Goal: Task Accomplishment & Management: Use online tool/utility

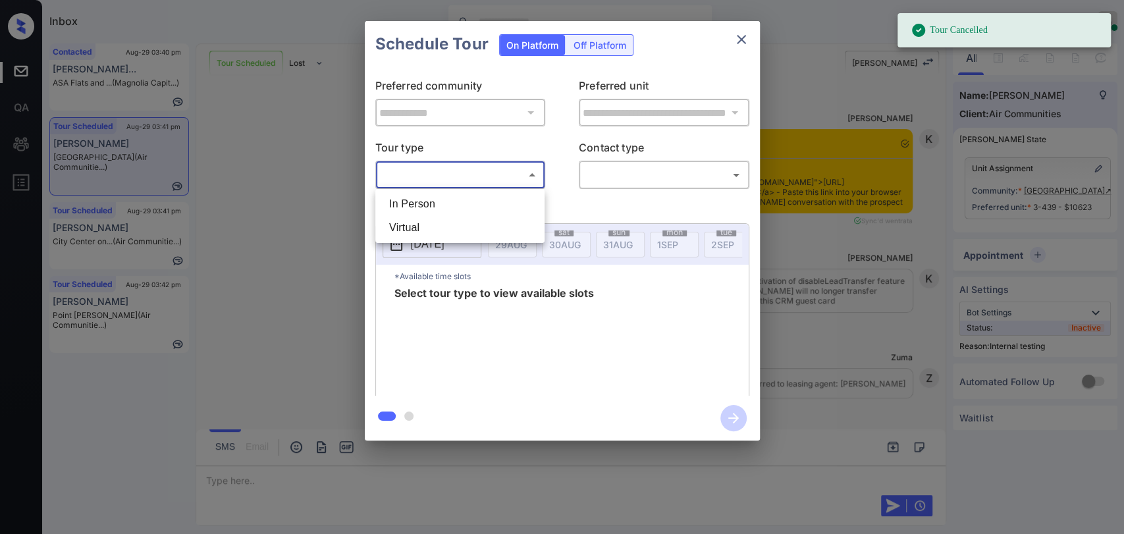
scroll to position [8098, 0]
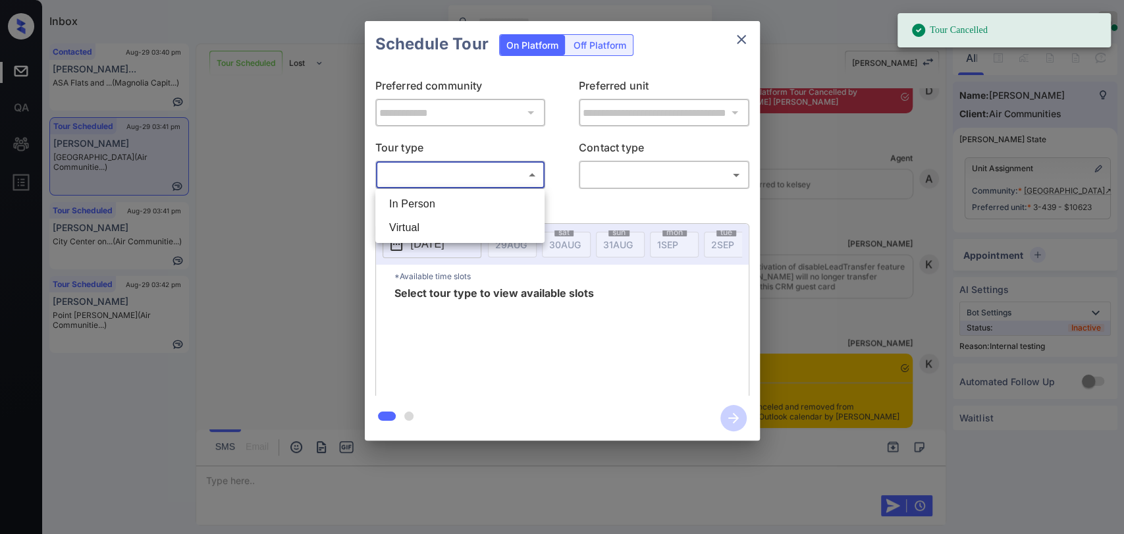
click at [432, 194] on li "In Person" at bounding box center [460, 204] width 163 height 24
type input "********"
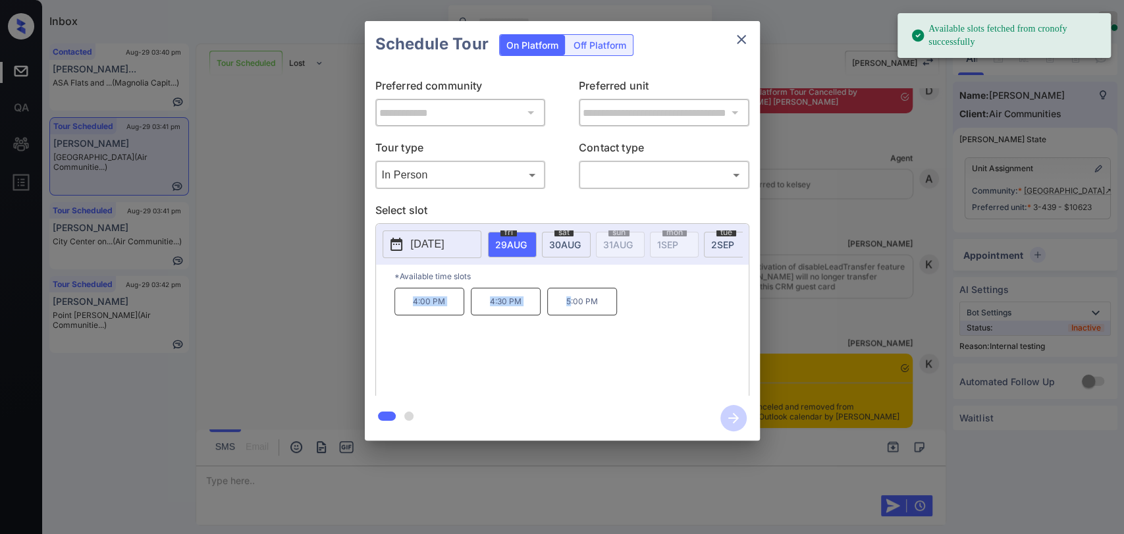
drag, startPoint x: 402, startPoint y: 310, endPoint x: 717, endPoint y: 260, distance: 318.3
click at [569, 307] on div "4:00 PM 4:30 PM 5:00 PM" at bounding box center [572, 340] width 354 height 105
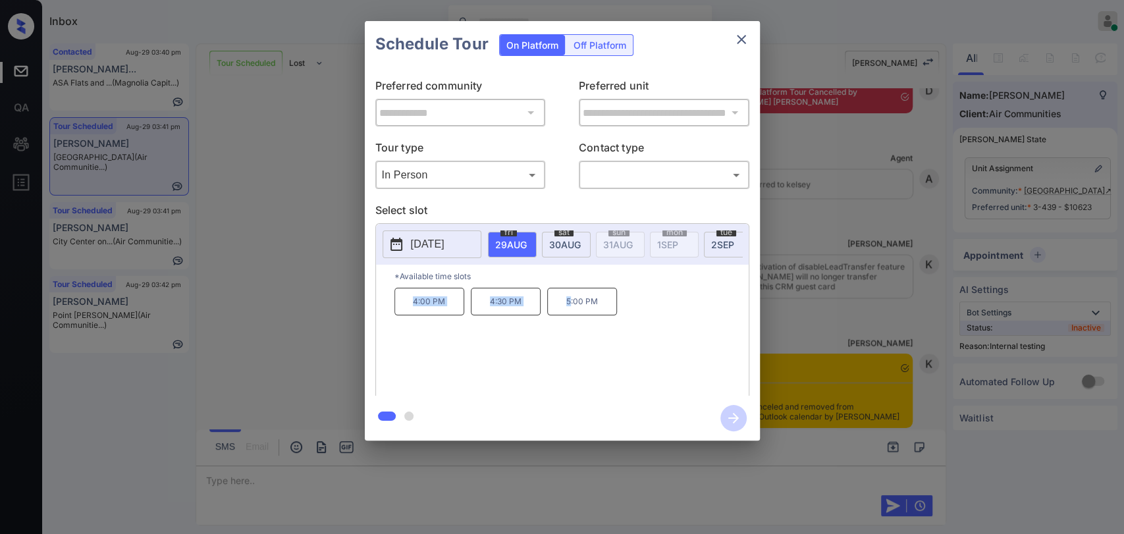
copy div "4:00 PM 4:30 PM 5"
click at [740, 42] on icon "close" at bounding box center [742, 40] width 16 height 16
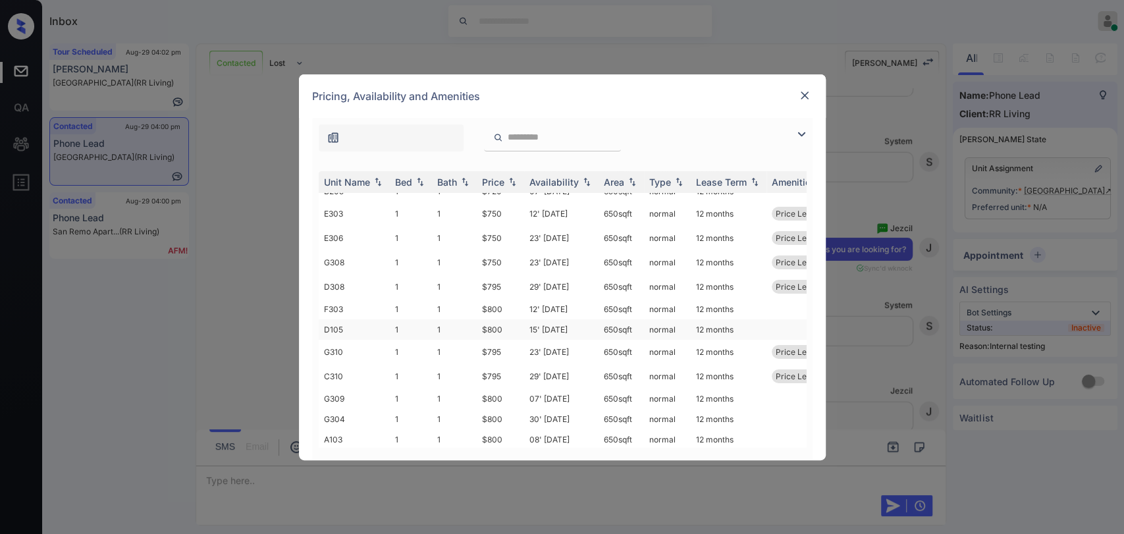
scroll to position [101, 0]
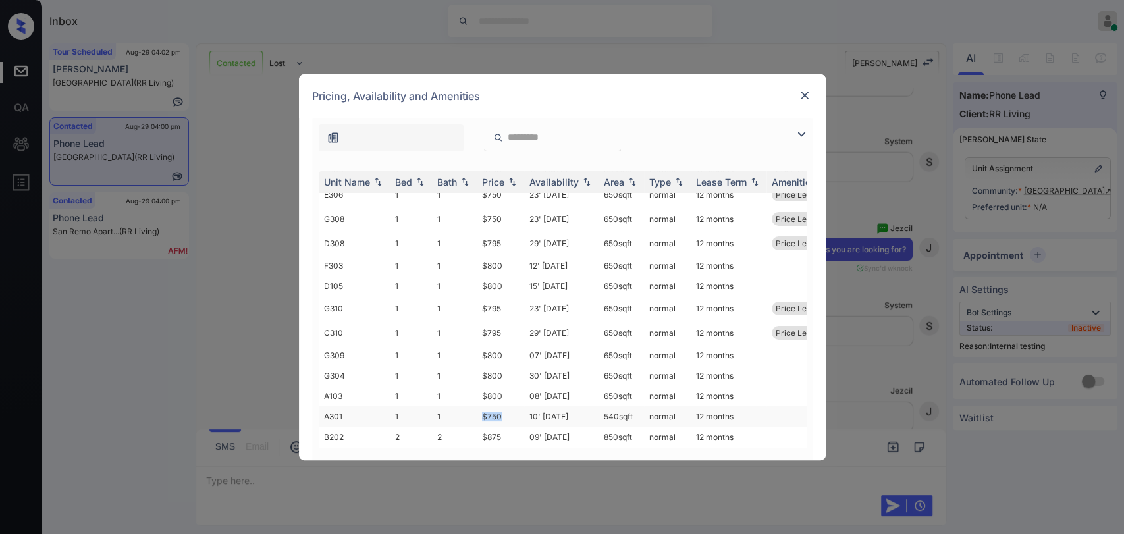
drag, startPoint x: 483, startPoint y: 404, endPoint x: 511, endPoint y: 402, distance: 27.8
click at [511, 406] on td "$750" at bounding box center [500, 416] width 47 height 20
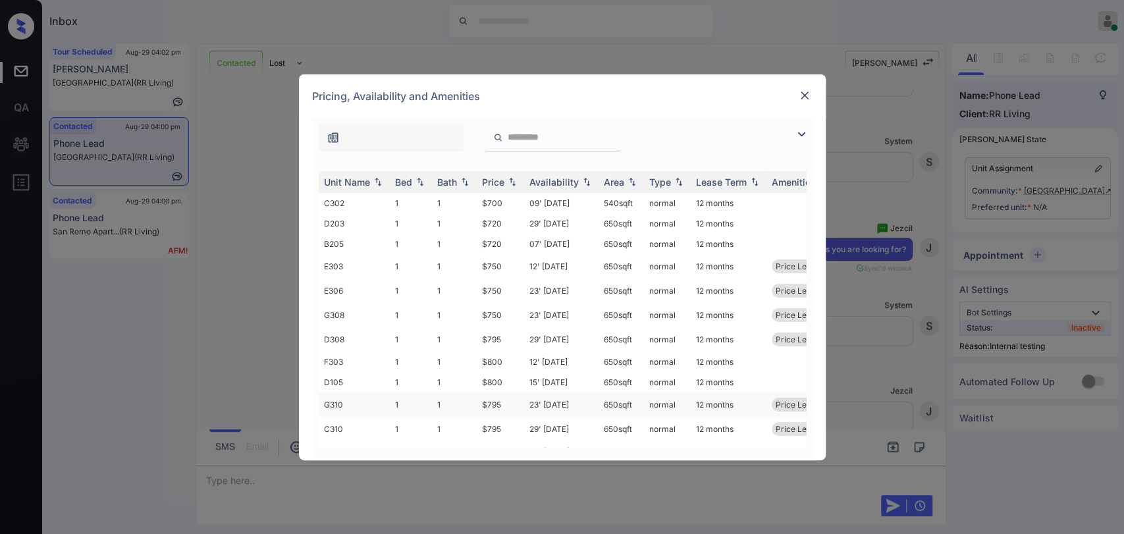
scroll to position [0, 0]
drag, startPoint x: 479, startPoint y: 242, endPoint x: 504, endPoint y: 242, distance: 25.0
click at [504, 242] on td "$720" at bounding box center [500, 244] width 47 height 20
drag, startPoint x: 474, startPoint y: 203, endPoint x: 507, endPoint y: 198, distance: 32.6
click at [507, 198] on tr "C302 1 1 $700 09' Aug 25 540 sqft normal 12 months" at bounding box center [663, 203] width 688 height 20
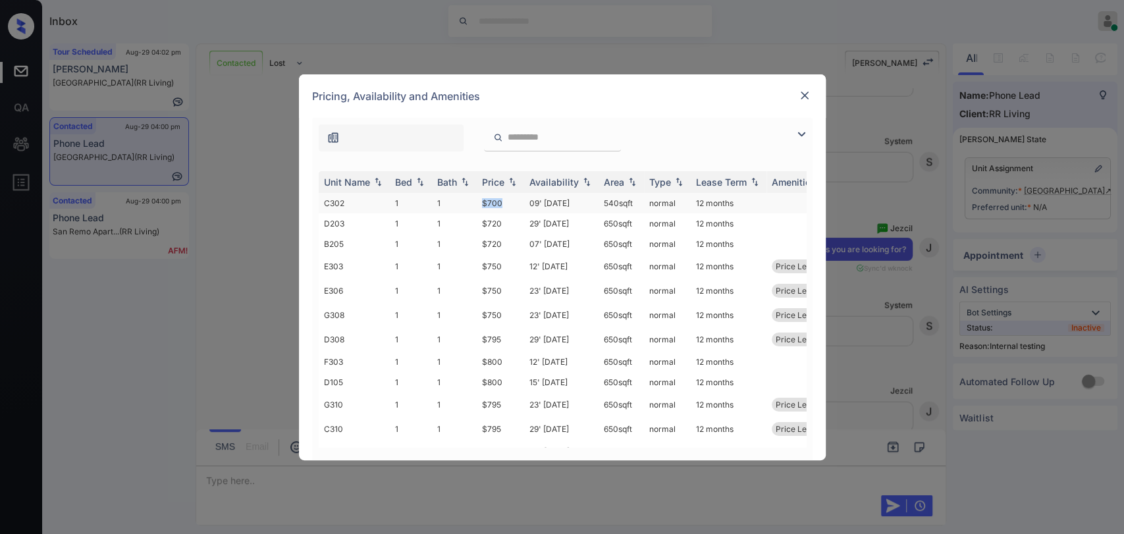
copy tr "$700"
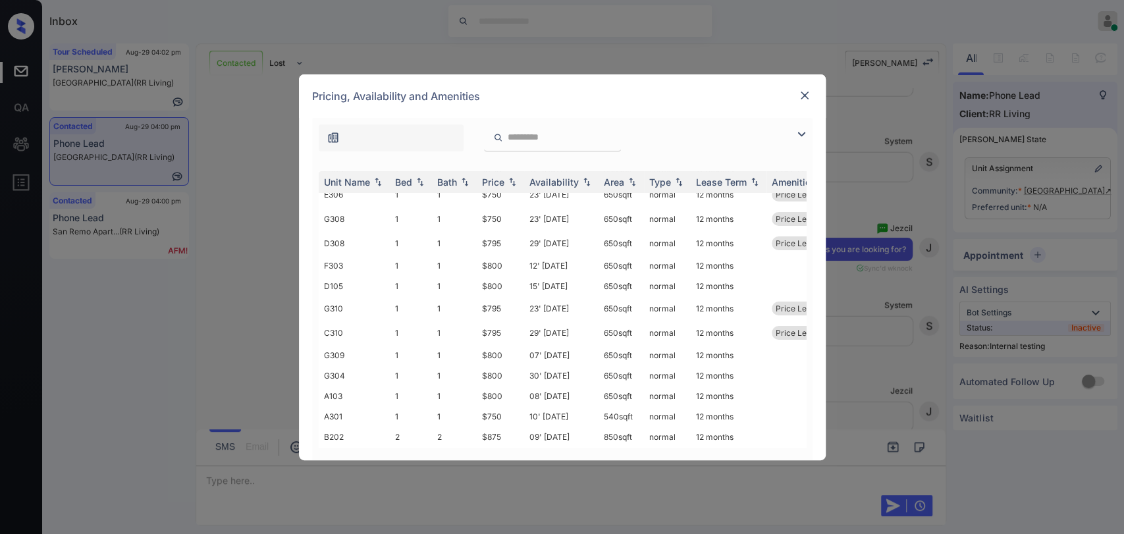
click at [802, 94] on img at bounding box center [804, 95] width 13 height 13
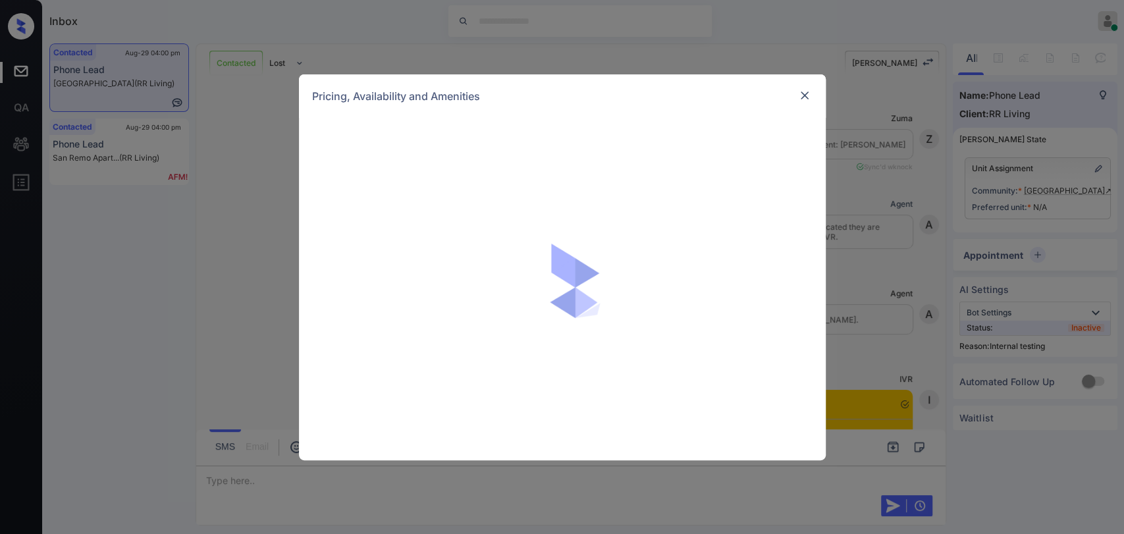
scroll to position [1988, 0]
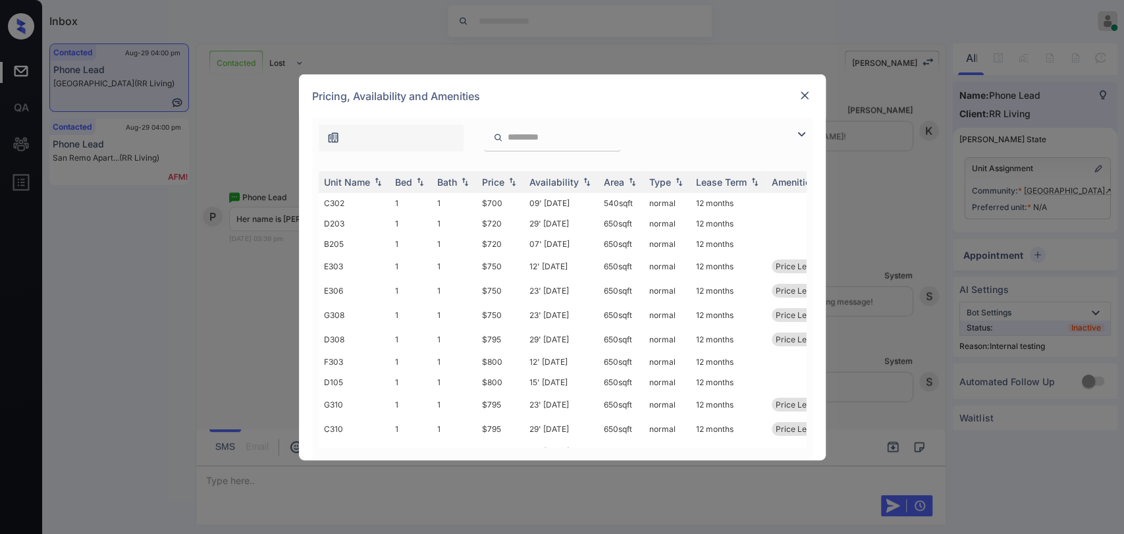
click at [801, 94] on img at bounding box center [804, 95] width 13 height 13
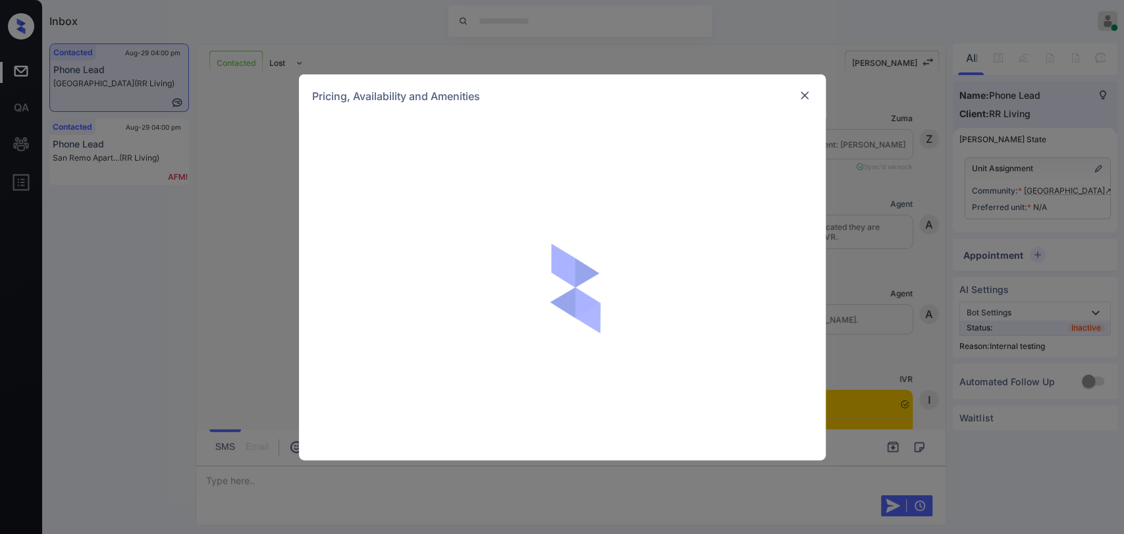
scroll to position [2061, 0]
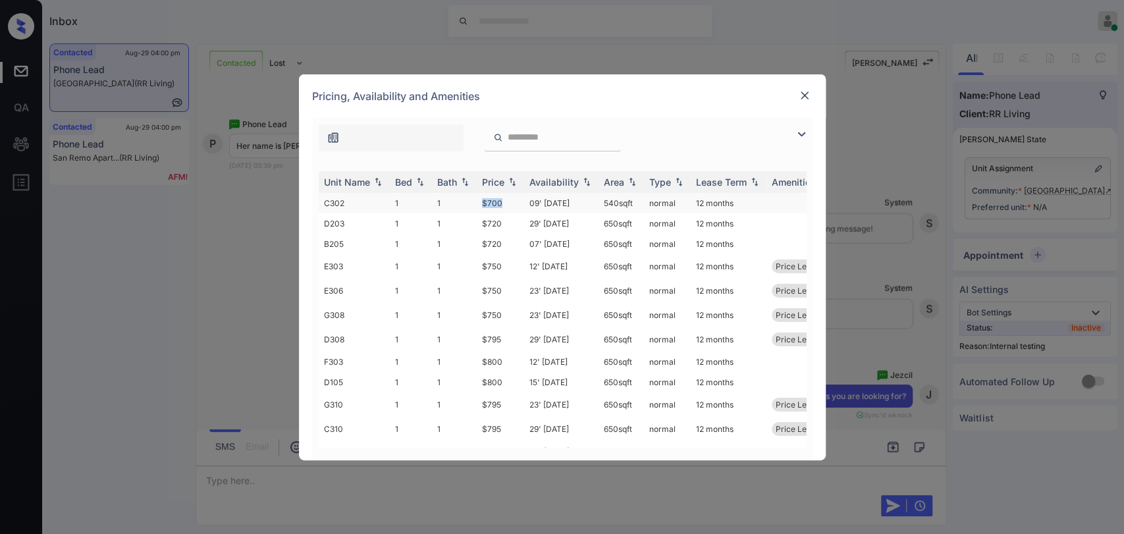
drag, startPoint x: 482, startPoint y: 200, endPoint x: 518, endPoint y: 200, distance: 35.6
click at [518, 200] on td "$700" at bounding box center [500, 203] width 47 height 20
copy td "$700"
click at [802, 97] on img at bounding box center [804, 95] width 13 height 13
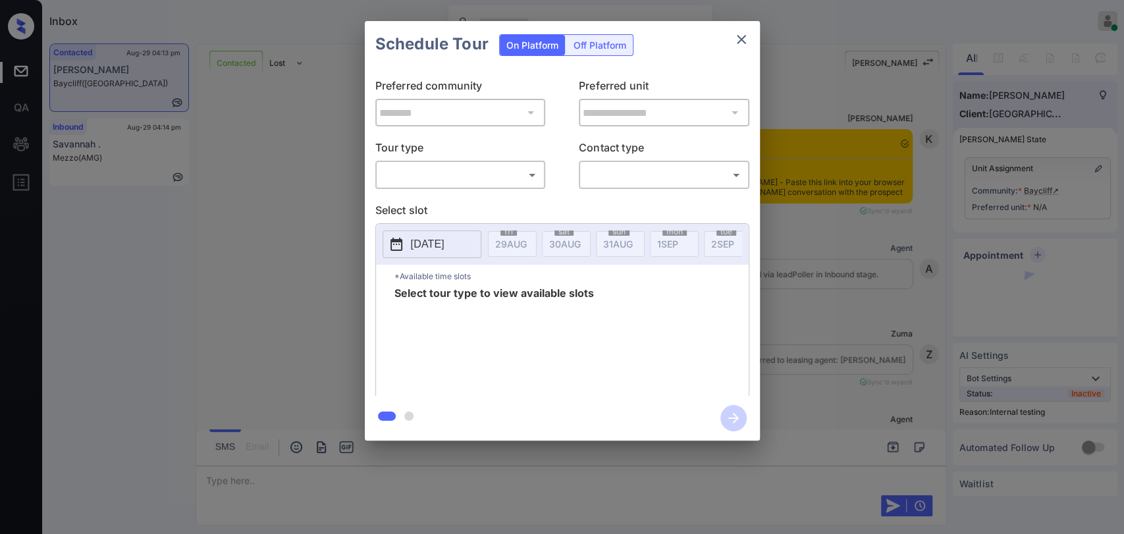
scroll to position [764, 0]
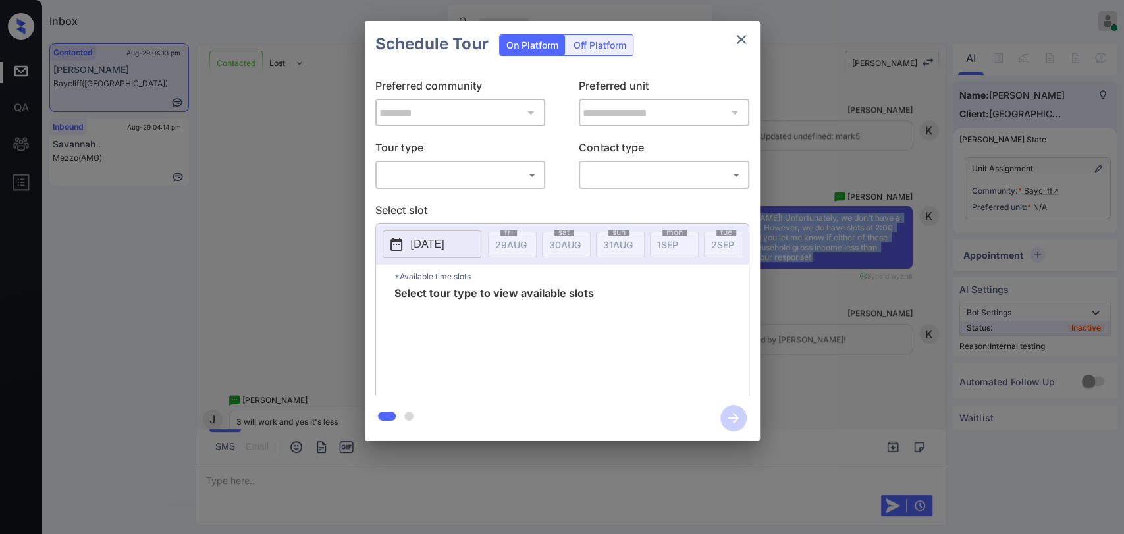
click at [741, 42] on icon "close" at bounding box center [742, 40] width 16 height 16
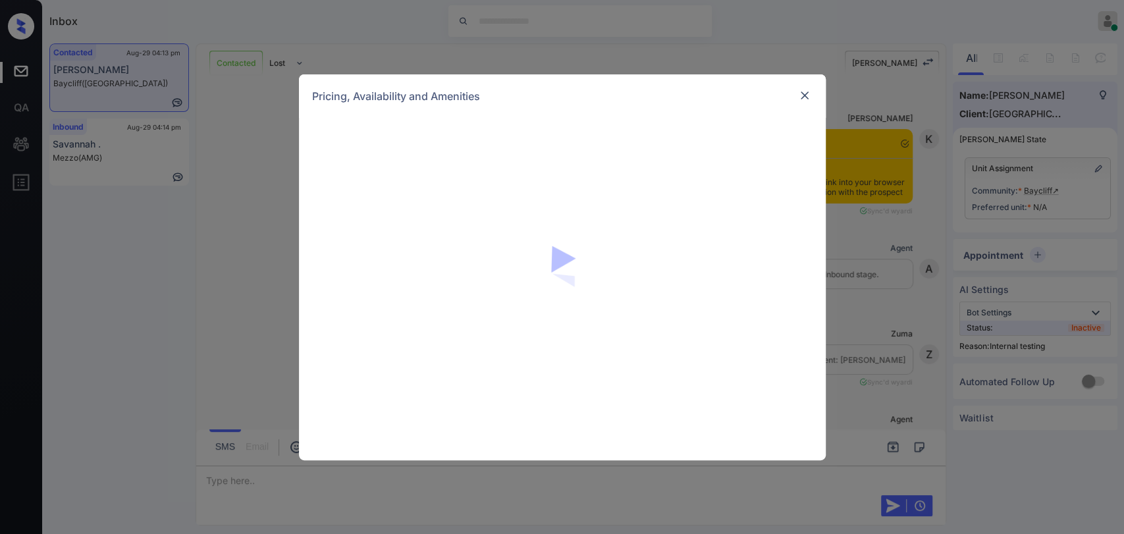
scroll to position [764, 0]
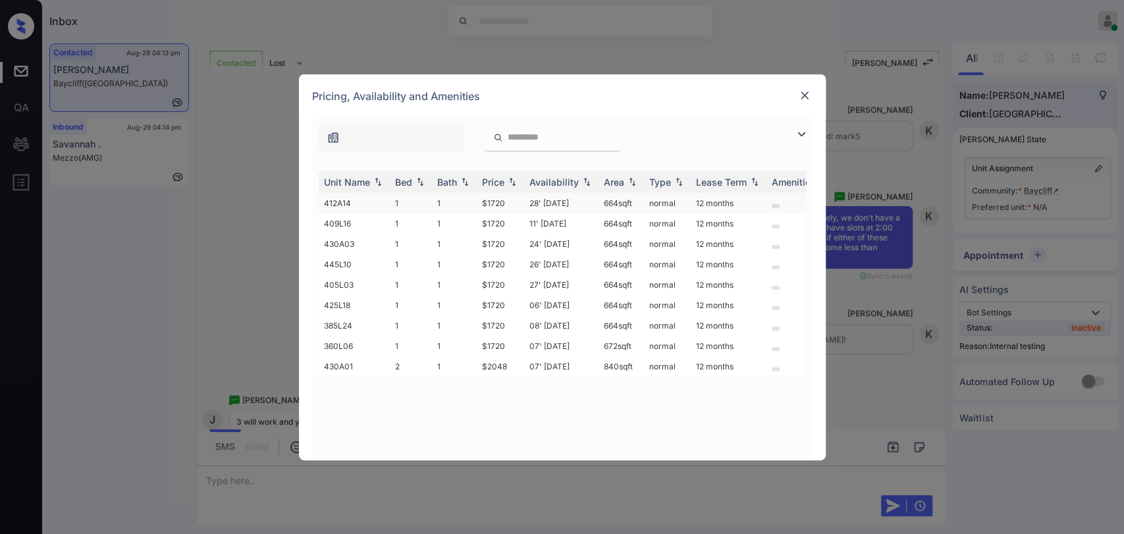
click at [414, 203] on td "1" at bounding box center [411, 203] width 42 height 20
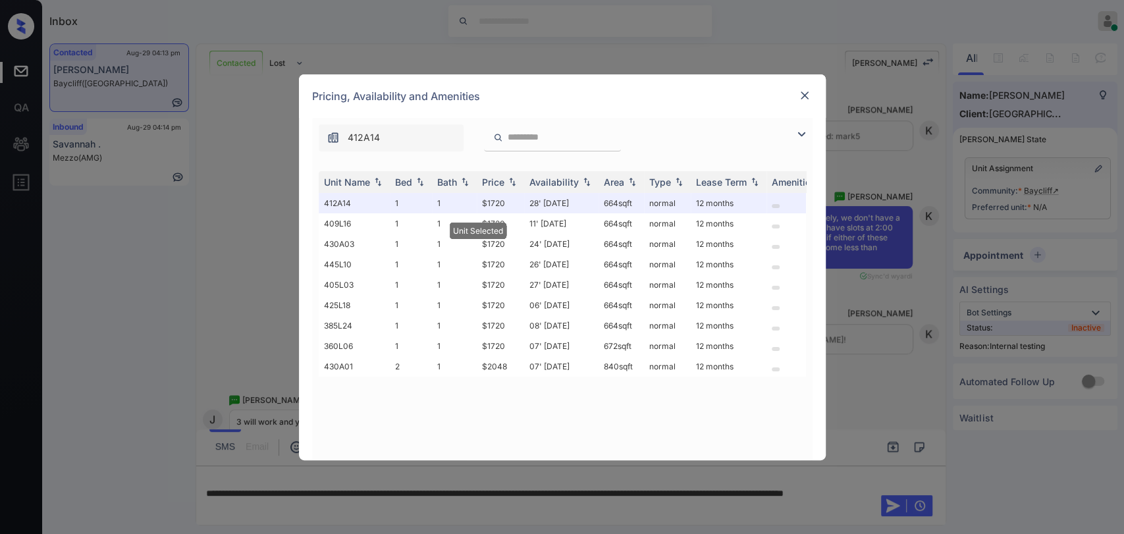
click at [802, 95] on img at bounding box center [804, 95] width 13 height 13
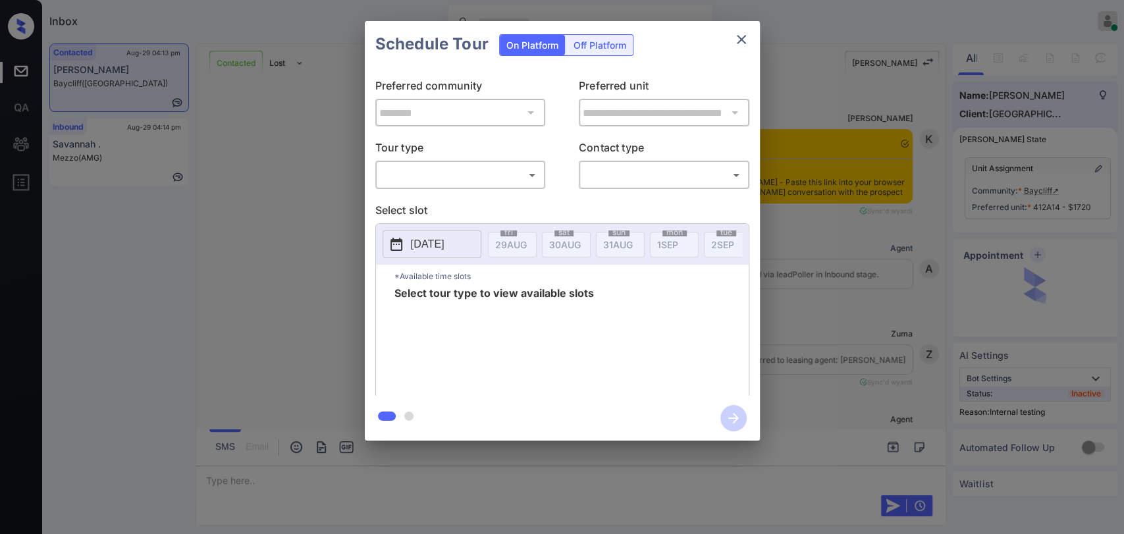
scroll to position [764, 0]
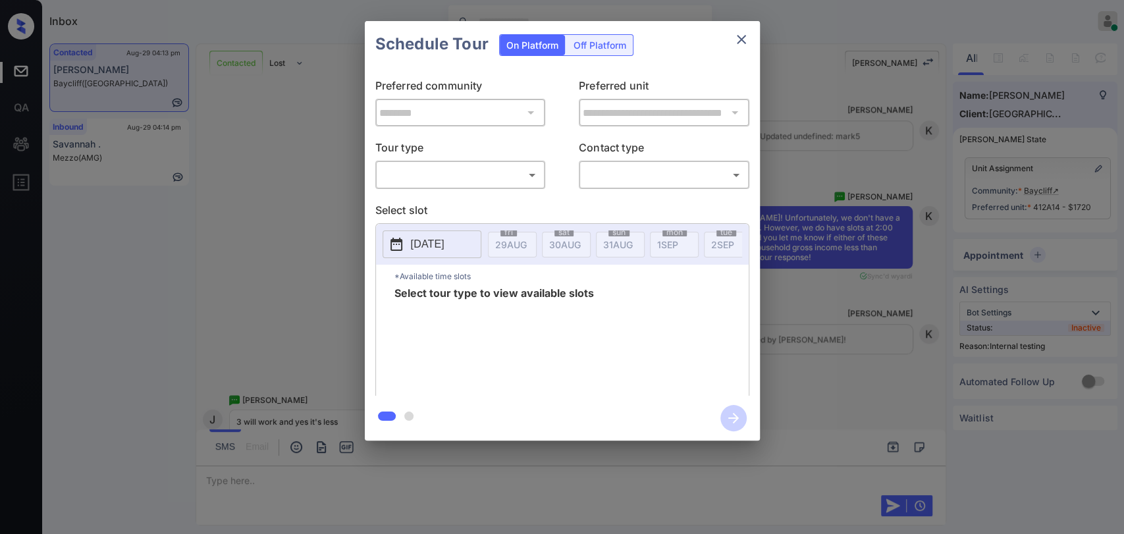
click at [739, 43] on icon "close" at bounding box center [742, 40] width 16 height 16
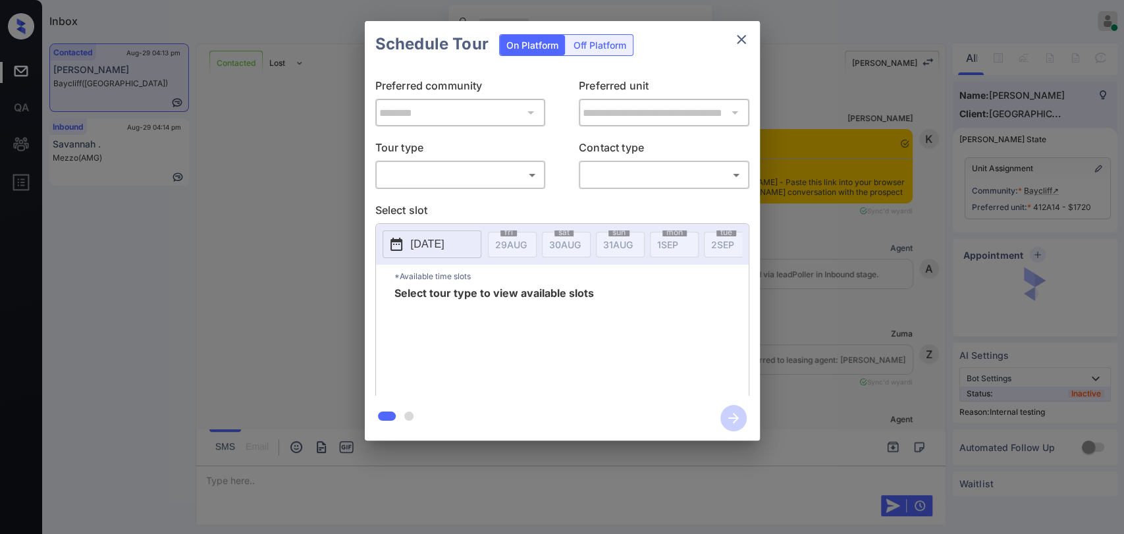
scroll to position [764, 0]
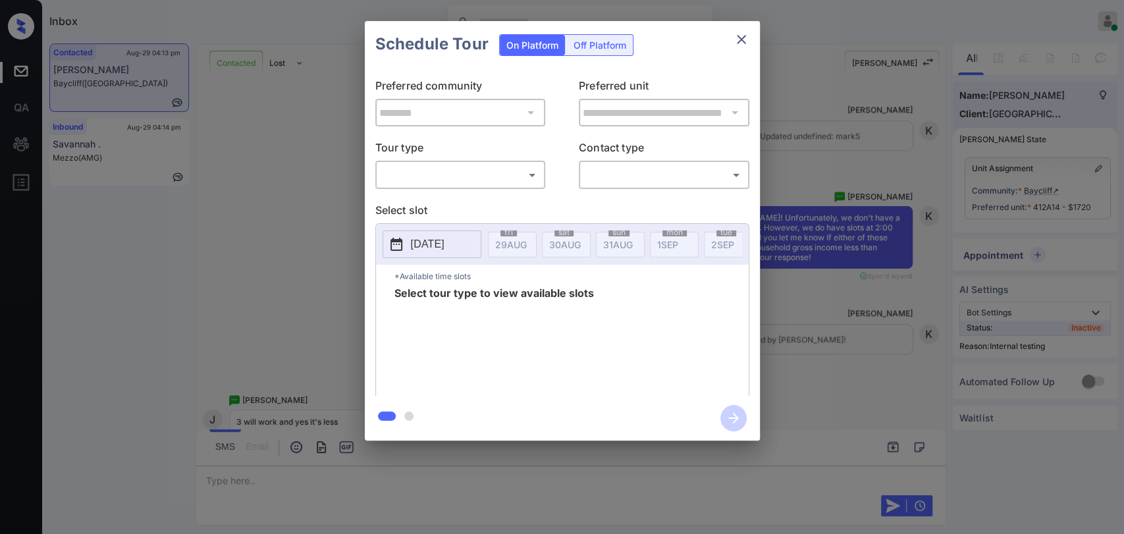
click at [476, 176] on body "Inbox [PERSON_NAME] [PERSON_NAME] Online Set yourself offline Set yourself on b…" at bounding box center [562, 267] width 1124 height 534
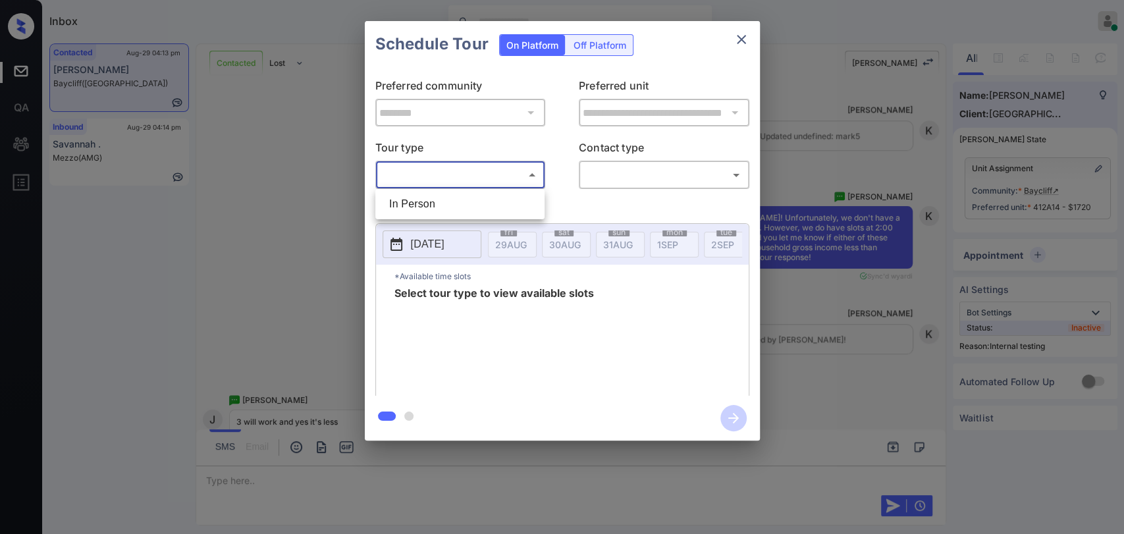
click at [849, 153] on div at bounding box center [562, 267] width 1124 height 534
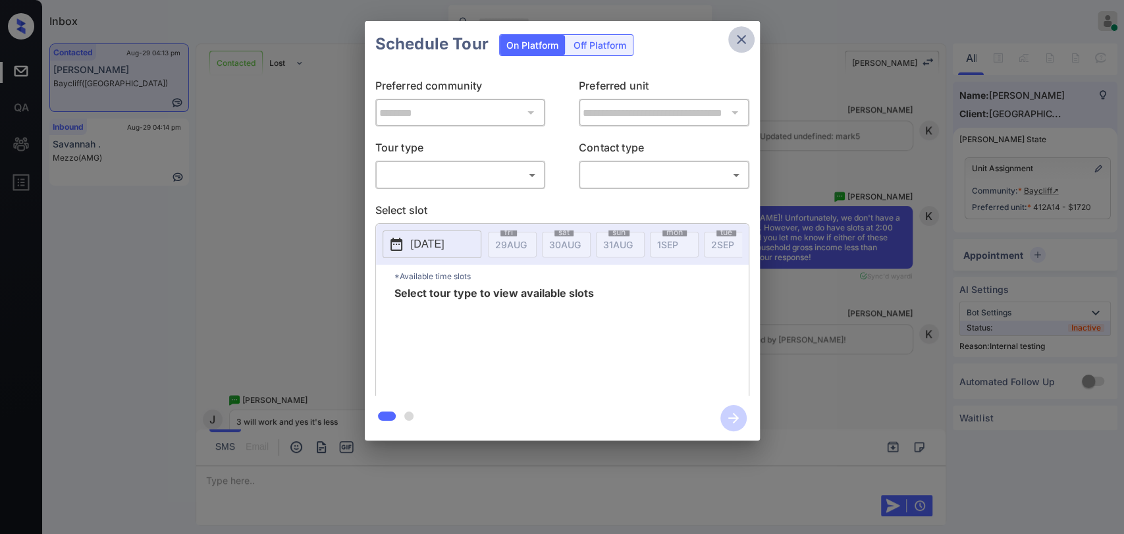
click at [738, 43] on icon "close" at bounding box center [741, 39] width 9 height 9
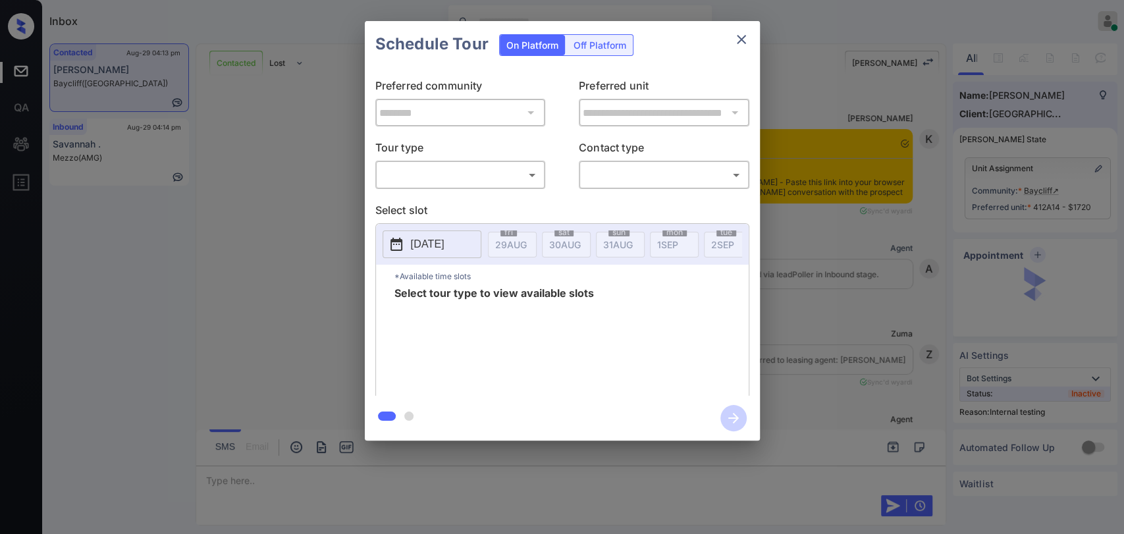
click at [462, 181] on body "Inbox [PERSON_NAME] [PERSON_NAME] Online Set yourself offline Set yourself on b…" at bounding box center [562, 267] width 1124 height 534
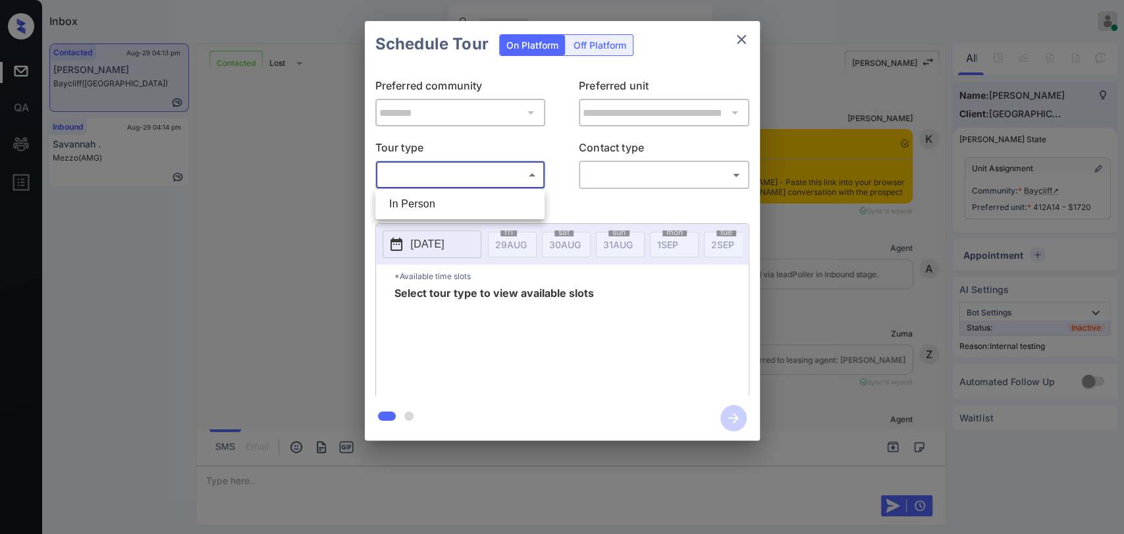
scroll to position [764, 0]
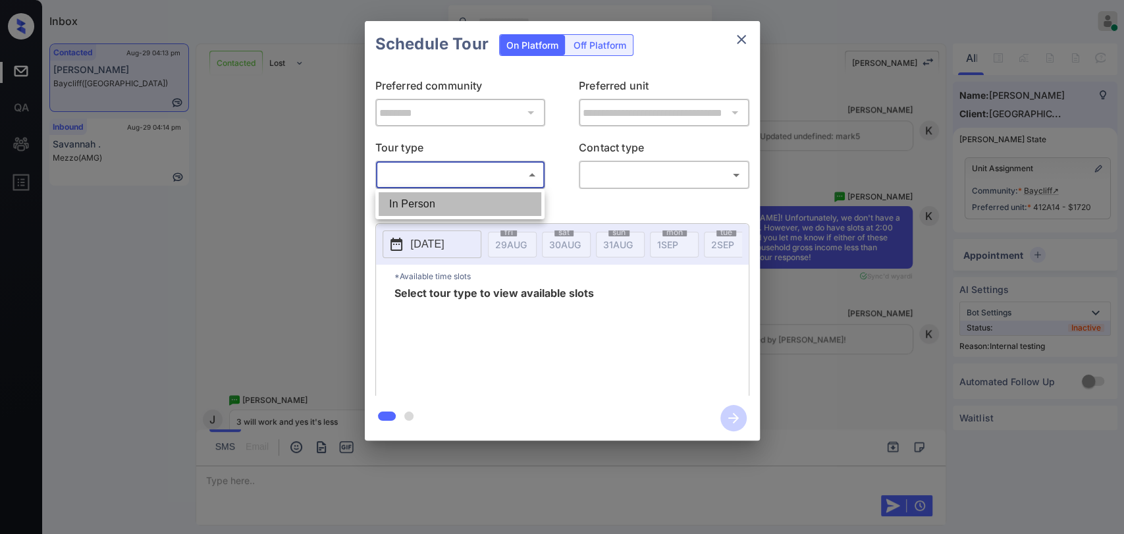
click at [443, 202] on li "In Person" at bounding box center [460, 204] width 163 height 24
click at [650, 186] on div at bounding box center [562, 267] width 1124 height 534
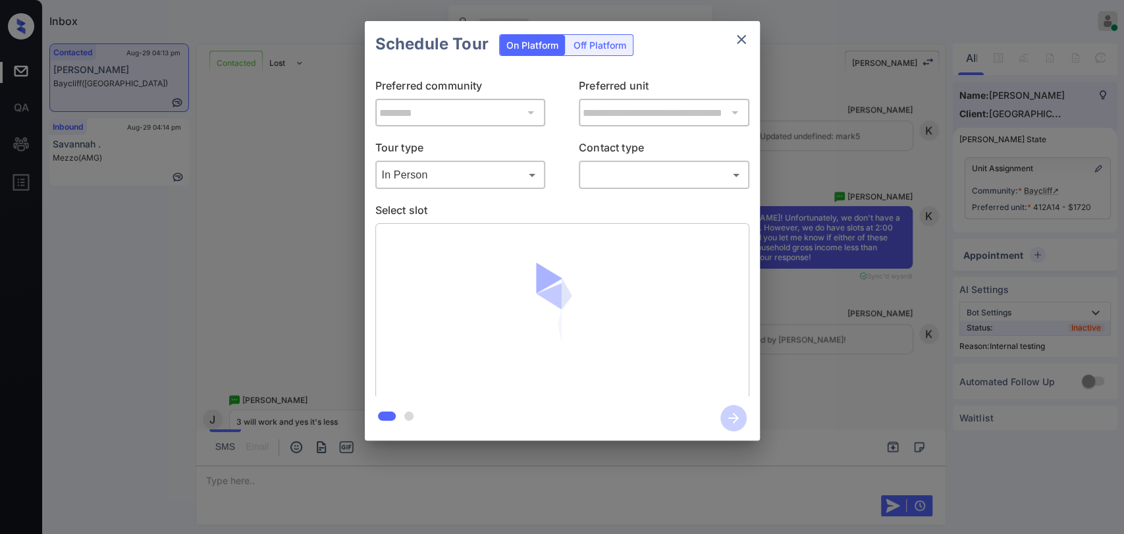
type input "********"
click at [648, 179] on body "Inbox [PERSON_NAME] [PERSON_NAME] Online Set yourself offline Set yourself on b…" at bounding box center [562, 267] width 1124 height 534
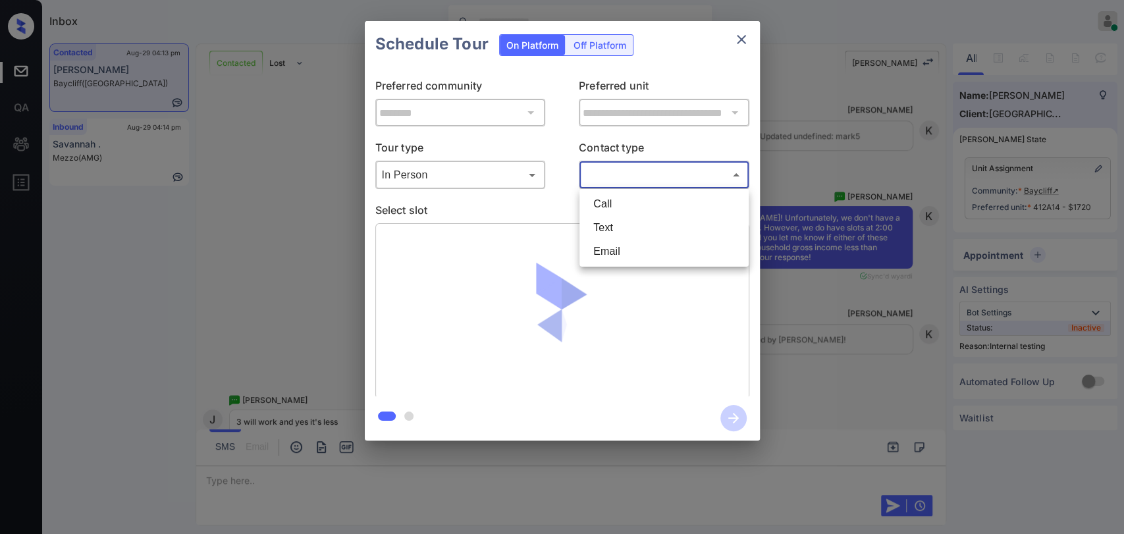
click at [617, 231] on li "Text" at bounding box center [664, 228] width 163 height 24
type input "****"
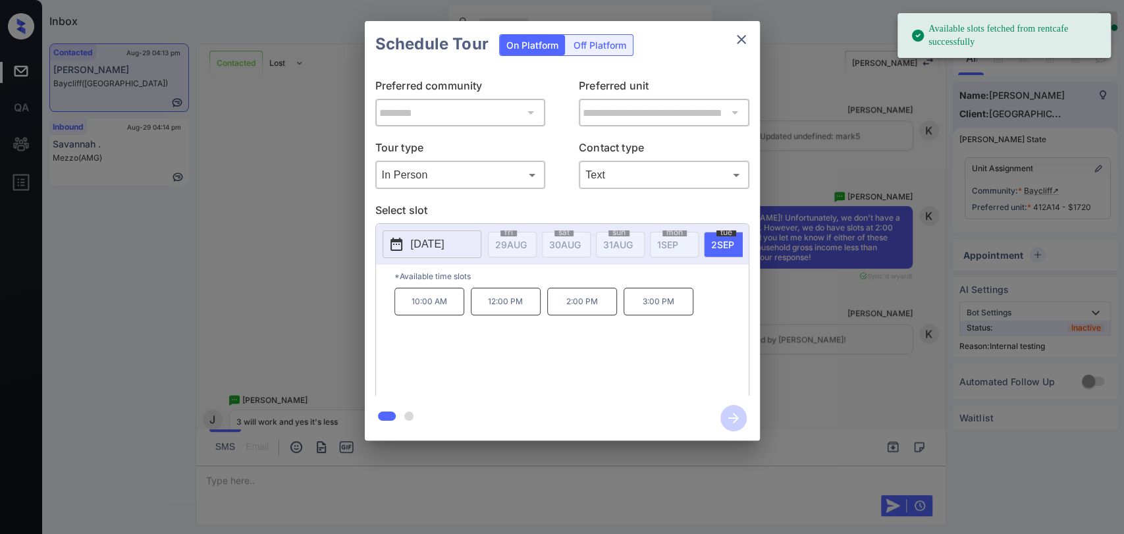
click at [646, 312] on p "3:00 PM" at bounding box center [659, 302] width 70 height 28
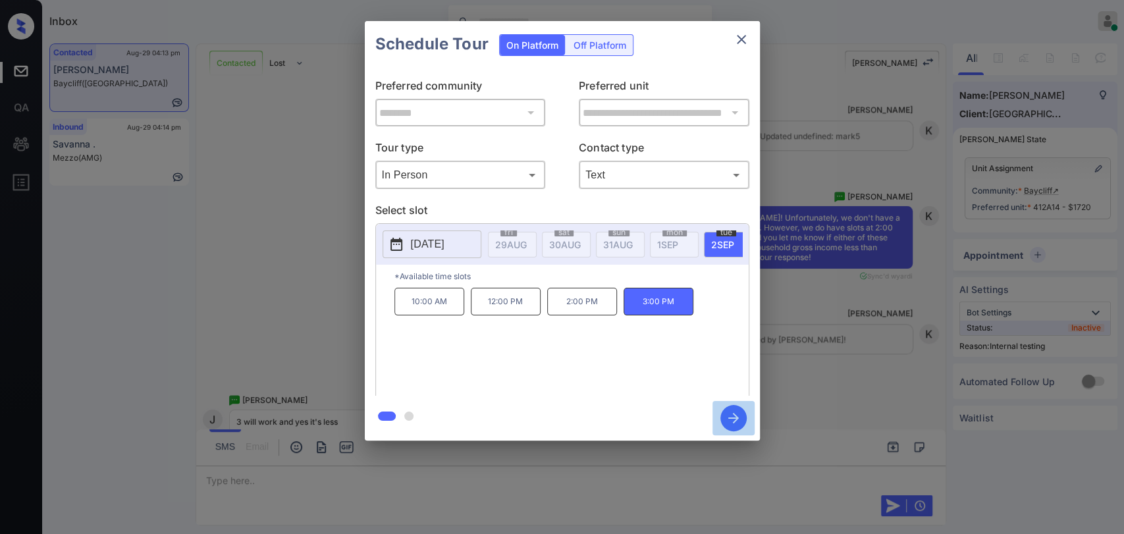
click at [729, 418] on icon "button" at bounding box center [734, 418] width 11 height 11
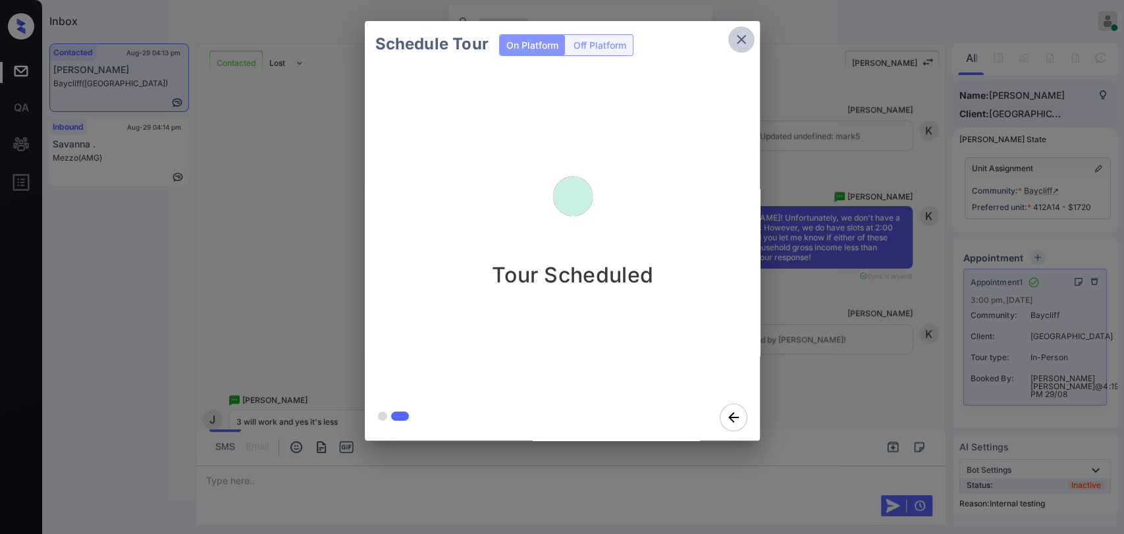
click at [737, 34] on icon "close" at bounding box center [742, 40] width 16 height 16
